Goal: Find contact information: Find contact information

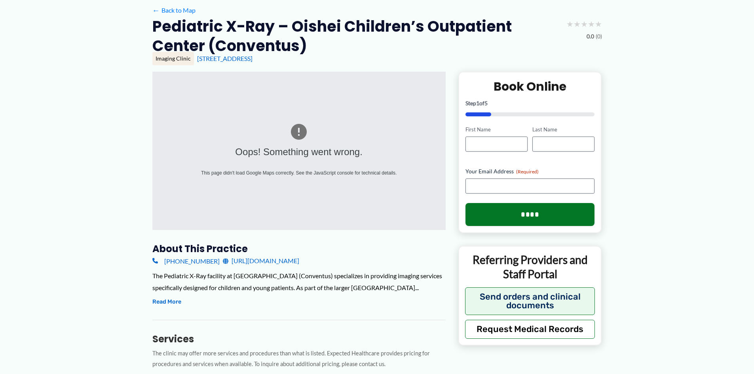
scroll to position [158, 0]
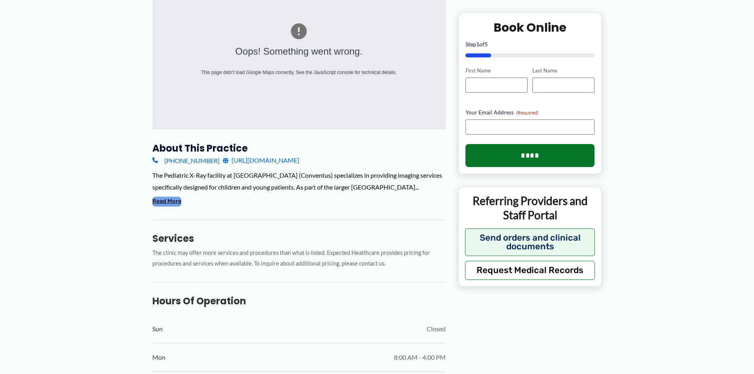
click at [169, 206] on button "Read More" at bounding box center [166, 202] width 29 height 10
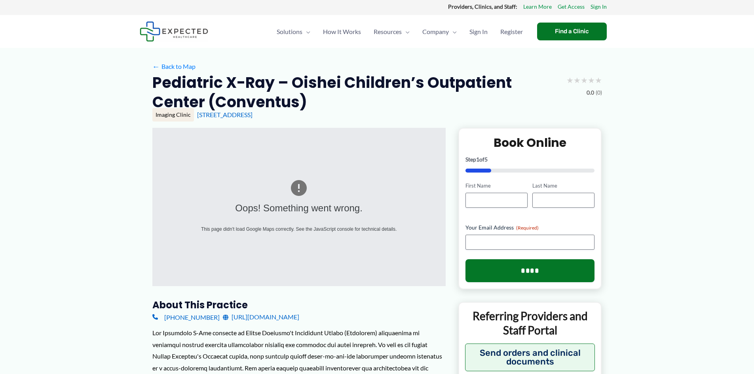
scroll to position [0, 0]
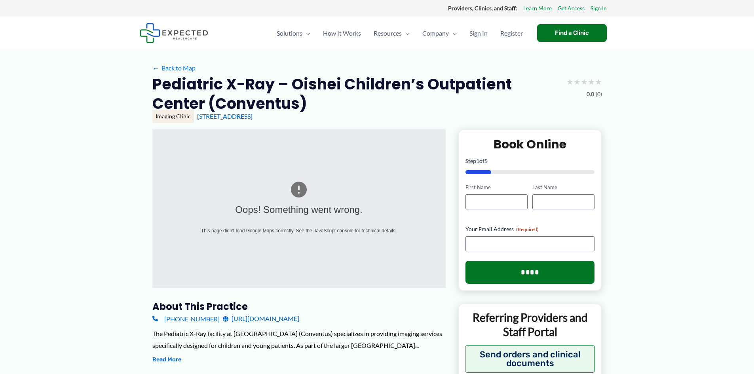
click at [272, 314] on link "[URL][DOMAIN_NAME]" at bounding box center [261, 319] width 76 height 12
